Goal: Transaction & Acquisition: Book appointment/travel/reservation

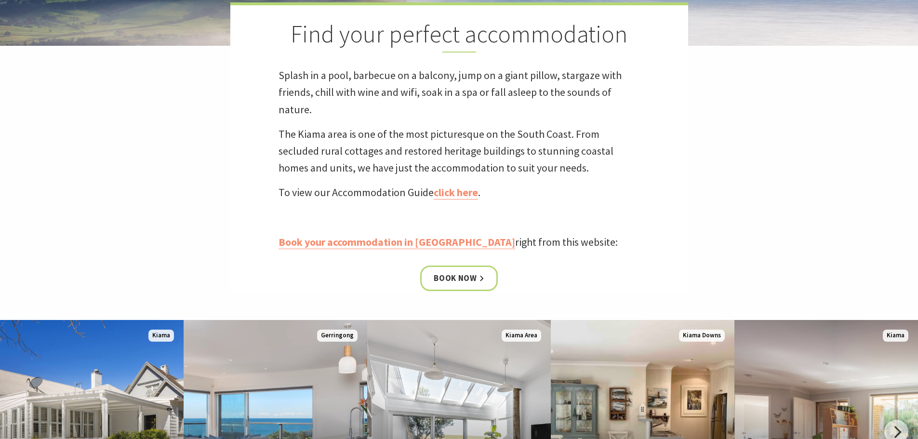
scroll to position [289, 0]
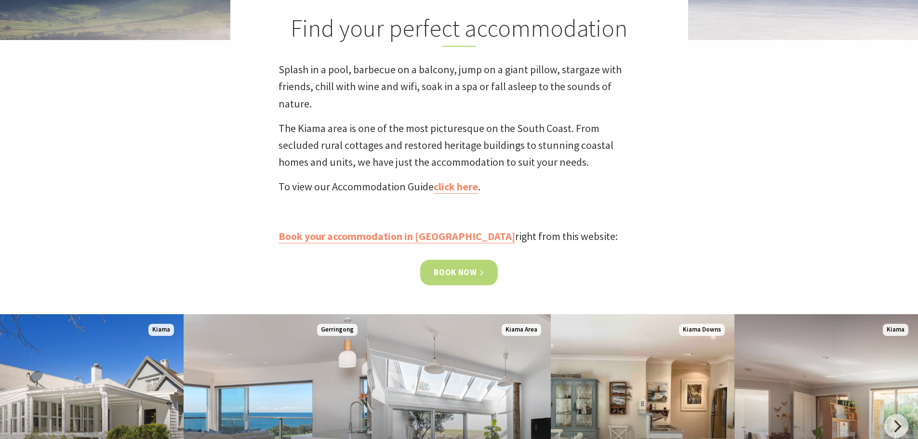
click at [444, 277] on link "Book now" at bounding box center [459, 273] width 78 height 26
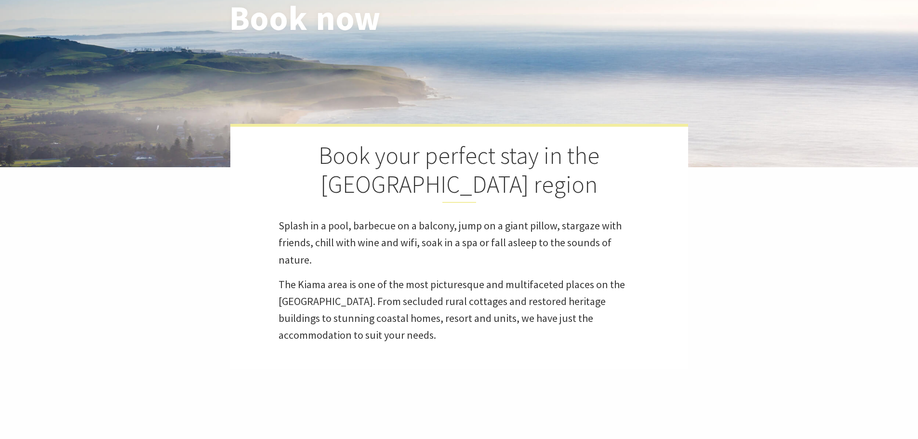
scroll to position [193, 0]
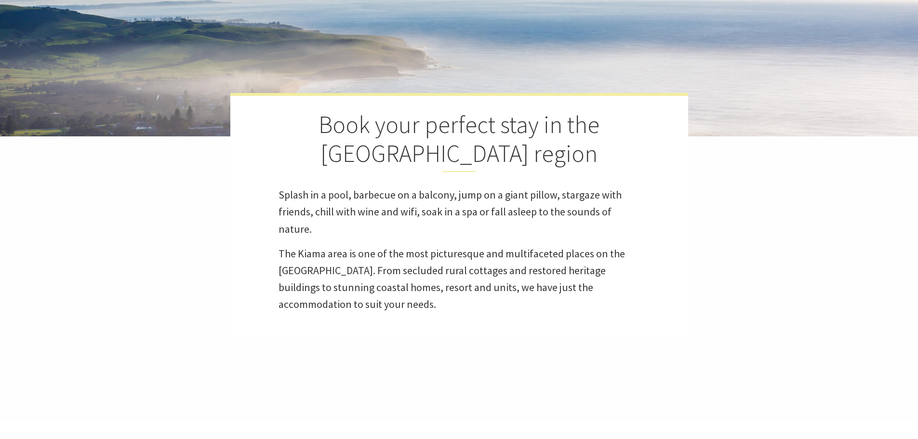
select select "3"
select select "2"
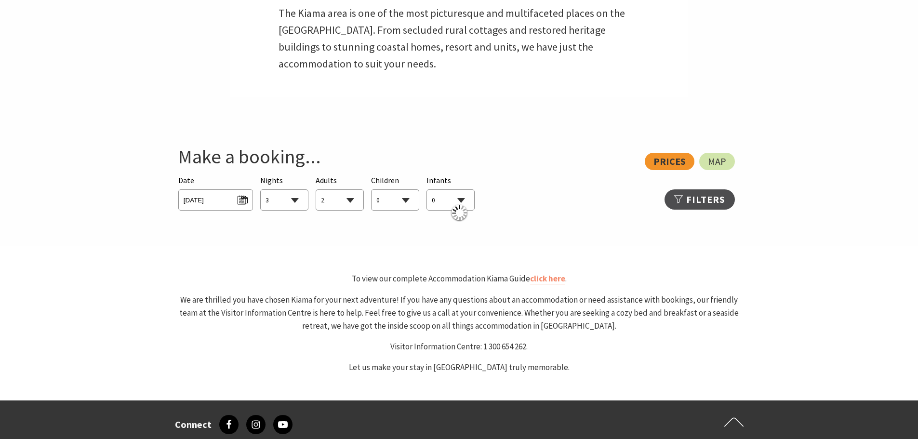
scroll to position [434, 0]
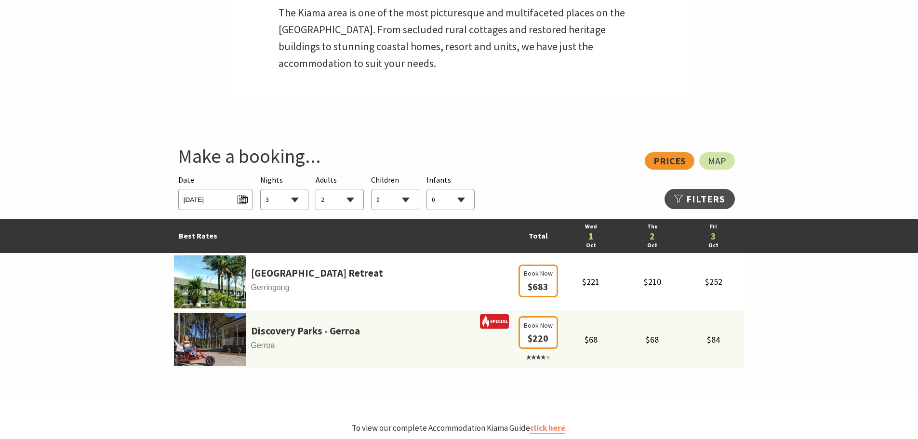
click at [389, 193] on select "0 1 2 3 4 5 6 7 8 9 10 11 12 13 14 15 16 17 18 19 20 21 22 23 24 25 26 27 28 29…" at bounding box center [395, 199] width 47 height 21
select select "1"
click at [372, 189] on select "0 1 2 3 4 5 6 7 8 9 10 11 12 13 14 15 16 17 18 19 20 21 22 23 24 25 26 27 28 29…" at bounding box center [395, 199] width 47 height 21
click at [235, 203] on span "Wed 01/10/2025" at bounding box center [216, 198] width 64 height 13
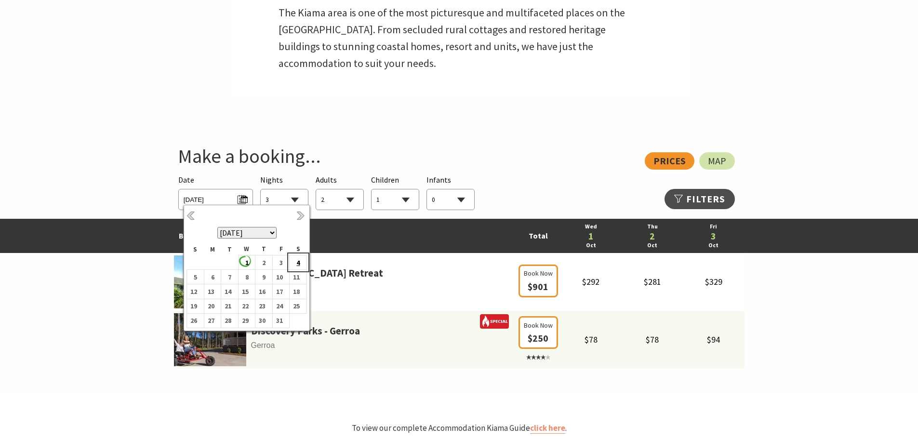
click at [293, 261] on b "4" at bounding box center [296, 262] width 13 height 13
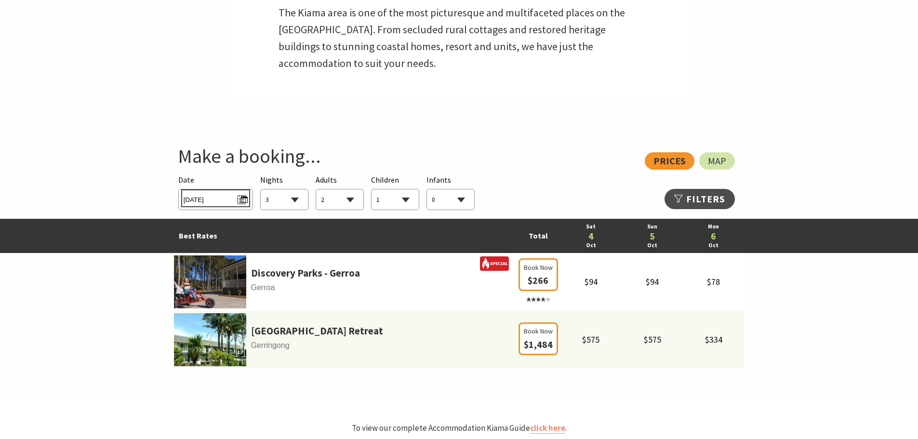
click at [246, 200] on span "Sat 04/10/2025" at bounding box center [216, 198] width 64 height 13
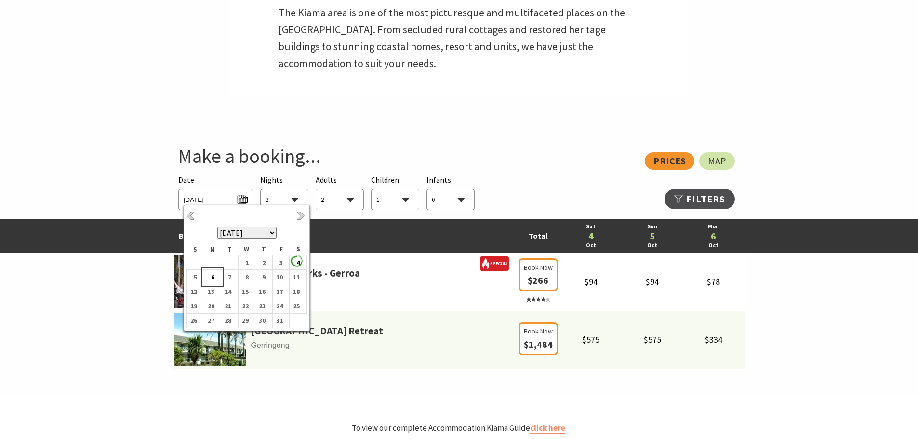
click at [214, 279] on b "6" at bounding box center [210, 277] width 13 height 13
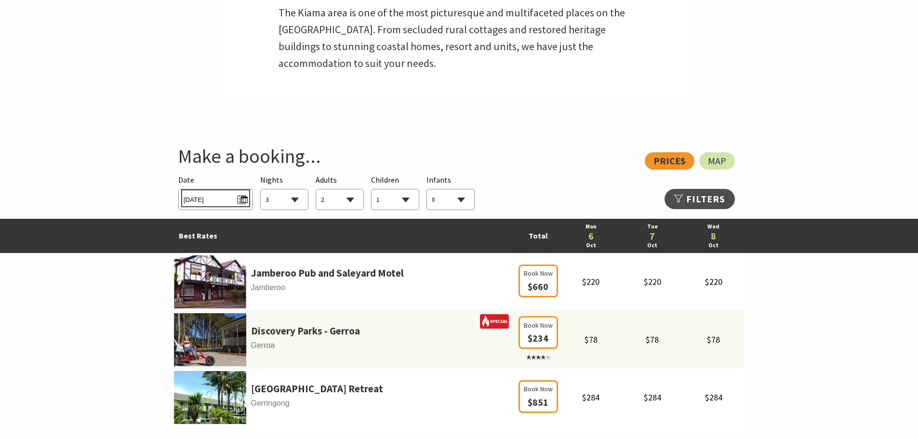
click at [246, 196] on span "Mon 06/10/2025" at bounding box center [216, 198] width 64 height 13
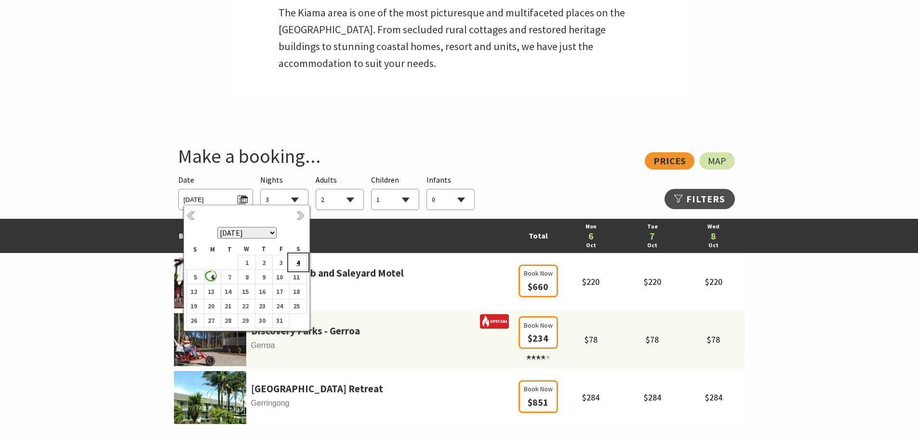
click at [299, 261] on b "4" at bounding box center [296, 262] width 13 height 13
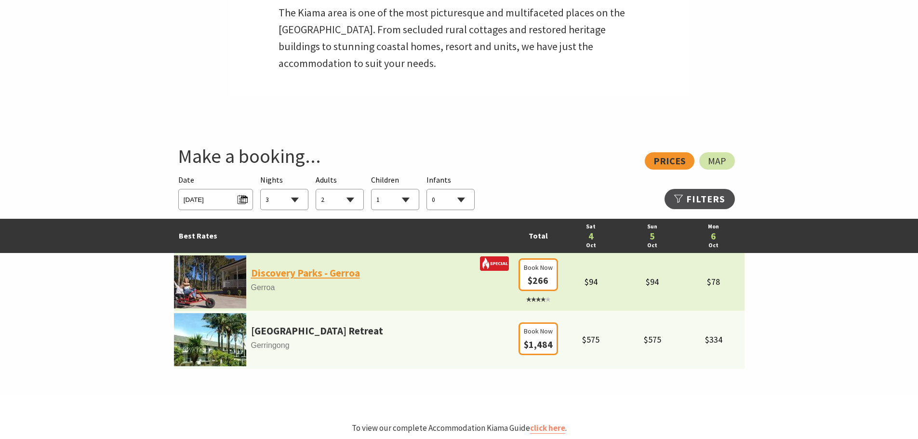
click at [283, 276] on link "Discovery Parks - Gerroa" at bounding box center [305, 273] width 109 height 16
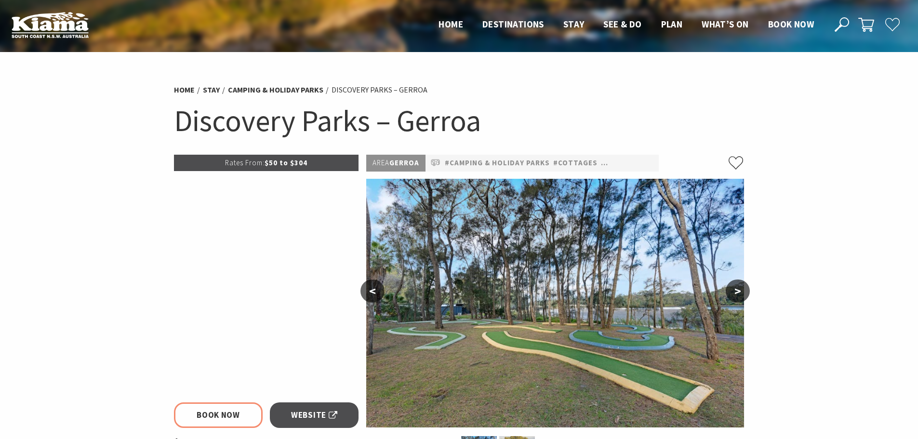
select select "3"
select select "2"
select select "1"
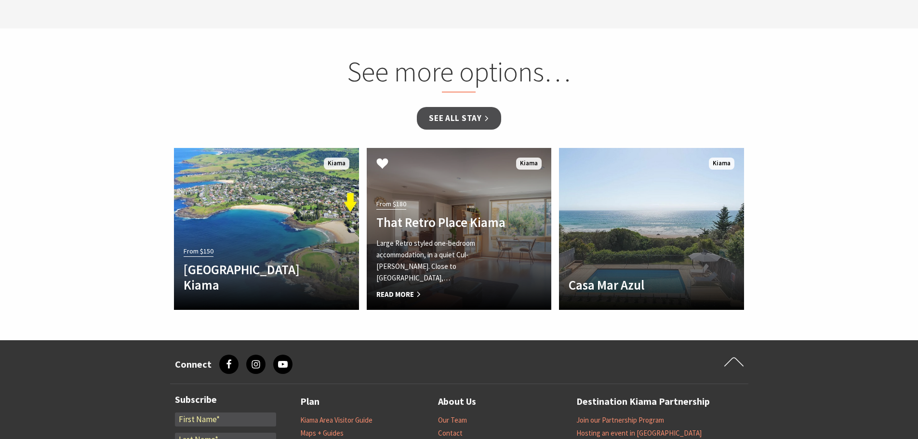
scroll to position [1350, 0]
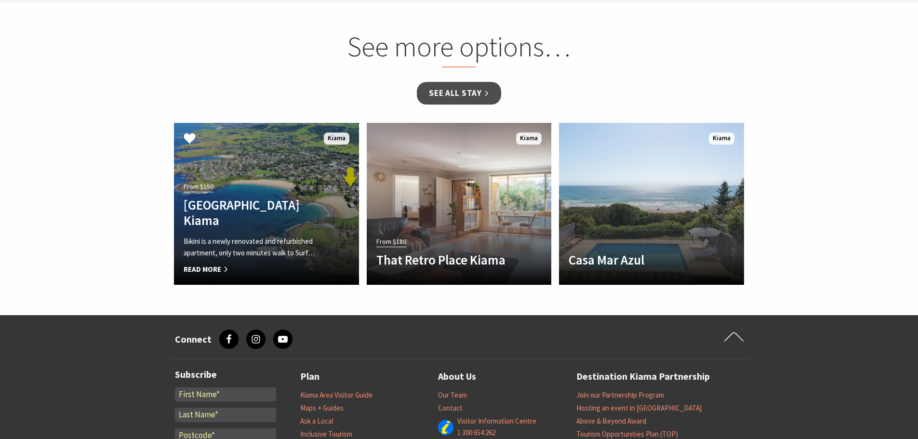
click at [345, 164] on link "From $150 Bikini Surf Beach Kiama Bikini is a newly renovated and refurbished a…" at bounding box center [266, 204] width 185 height 162
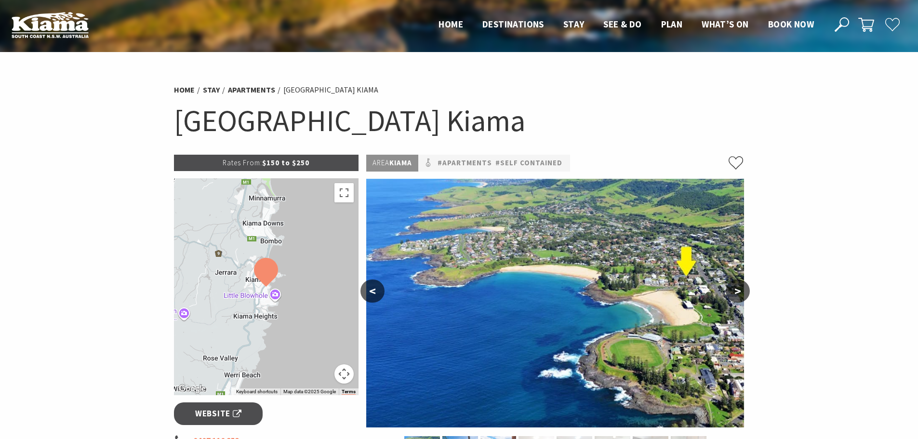
scroll to position [96, 0]
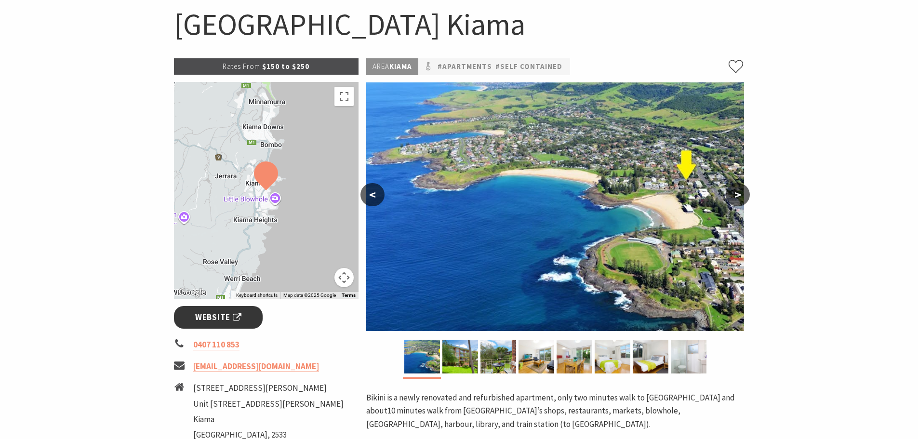
click at [245, 313] on link "Website" at bounding box center [218, 317] width 89 height 23
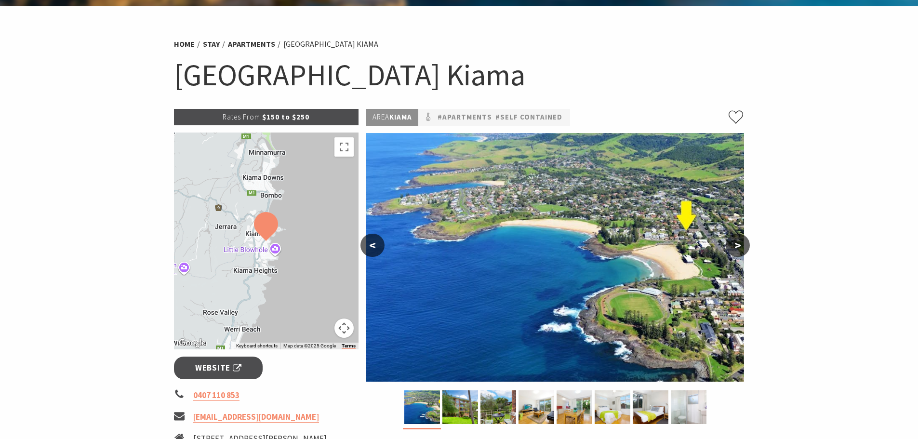
scroll to position [0, 0]
